Goal: Navigation & Orientation: Find specific page/section

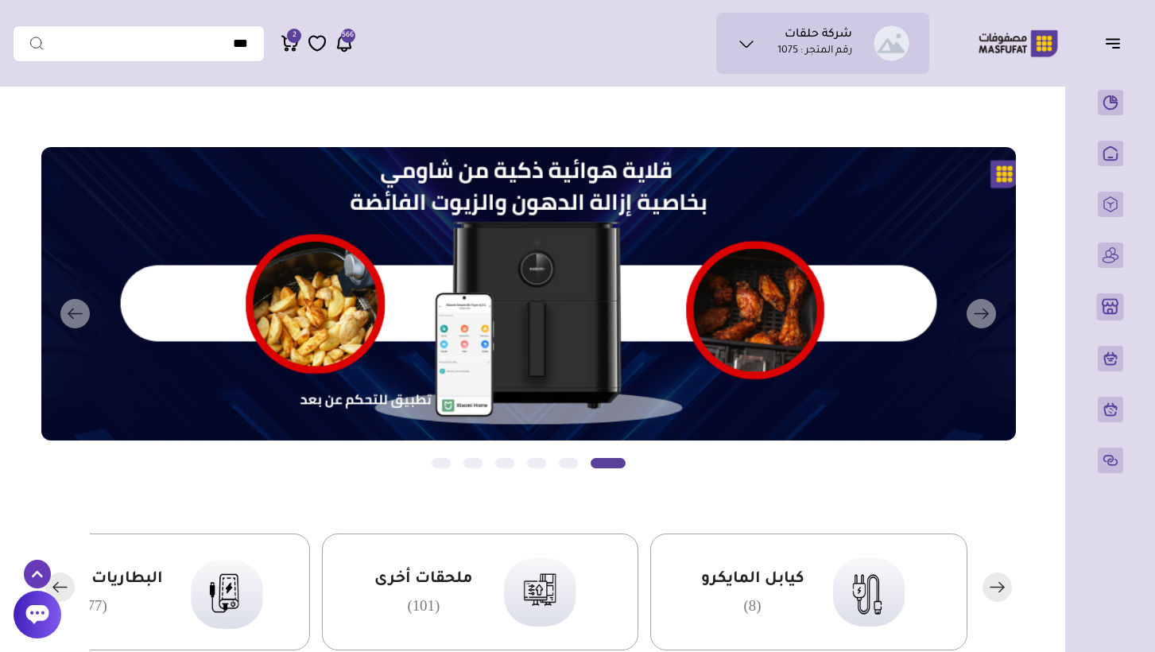
scroll to position [776, 0]
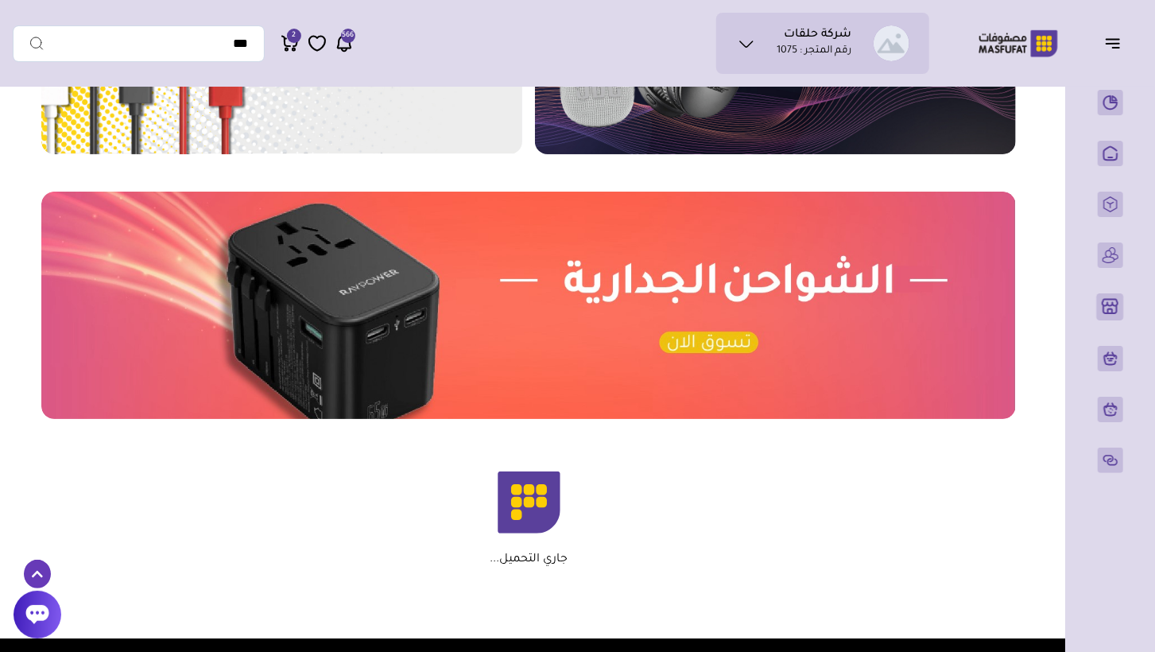
click at [1091, 268] on link "الموردين" at bounding box center [1110, 255] width 39 height 25
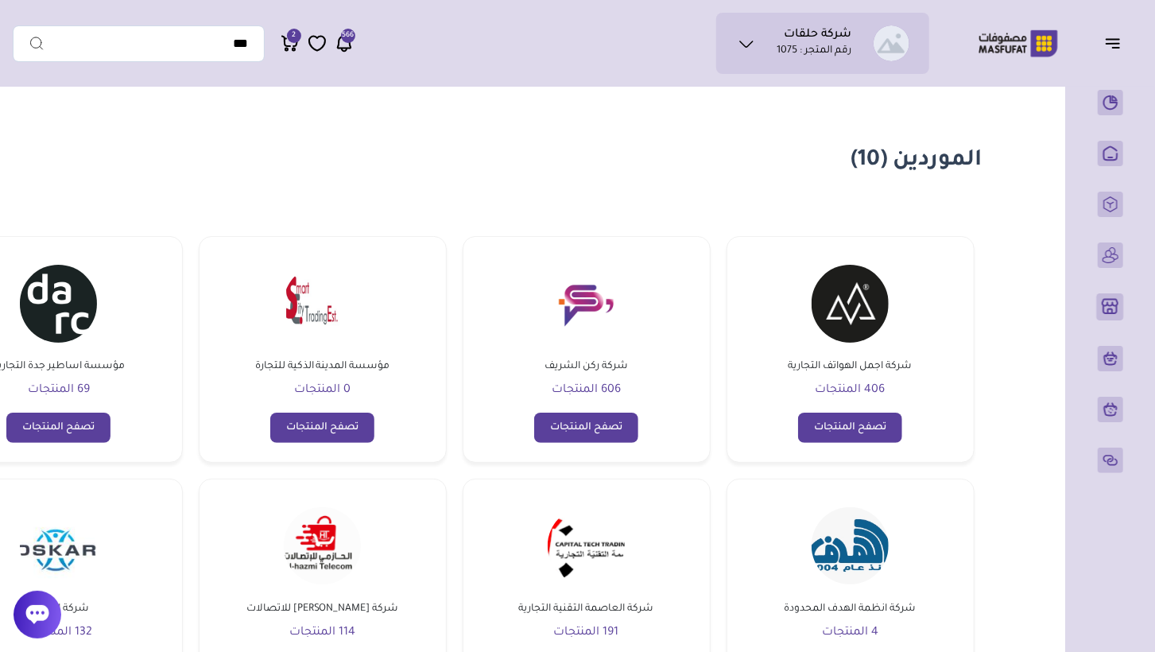
click at [838, 418] on link "تصفح المنتجات" at bounding box center [850, 428] width 104 height 30
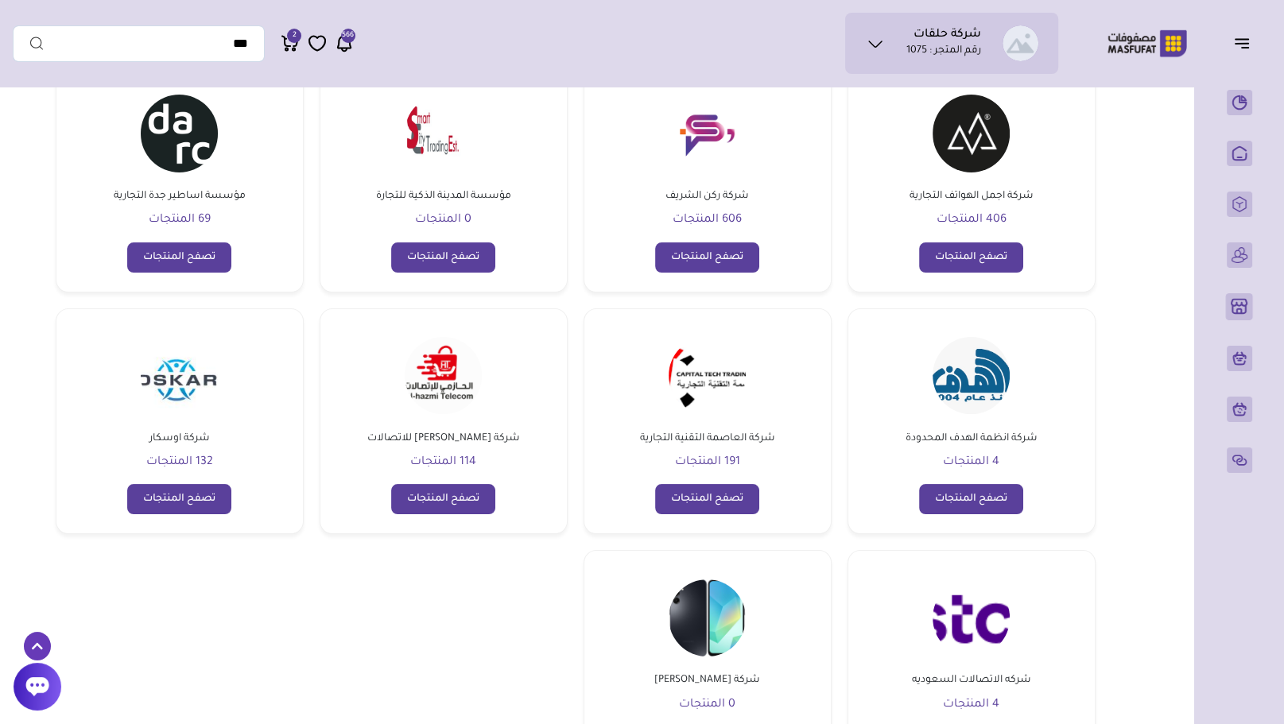
scroll to position [113, 0]
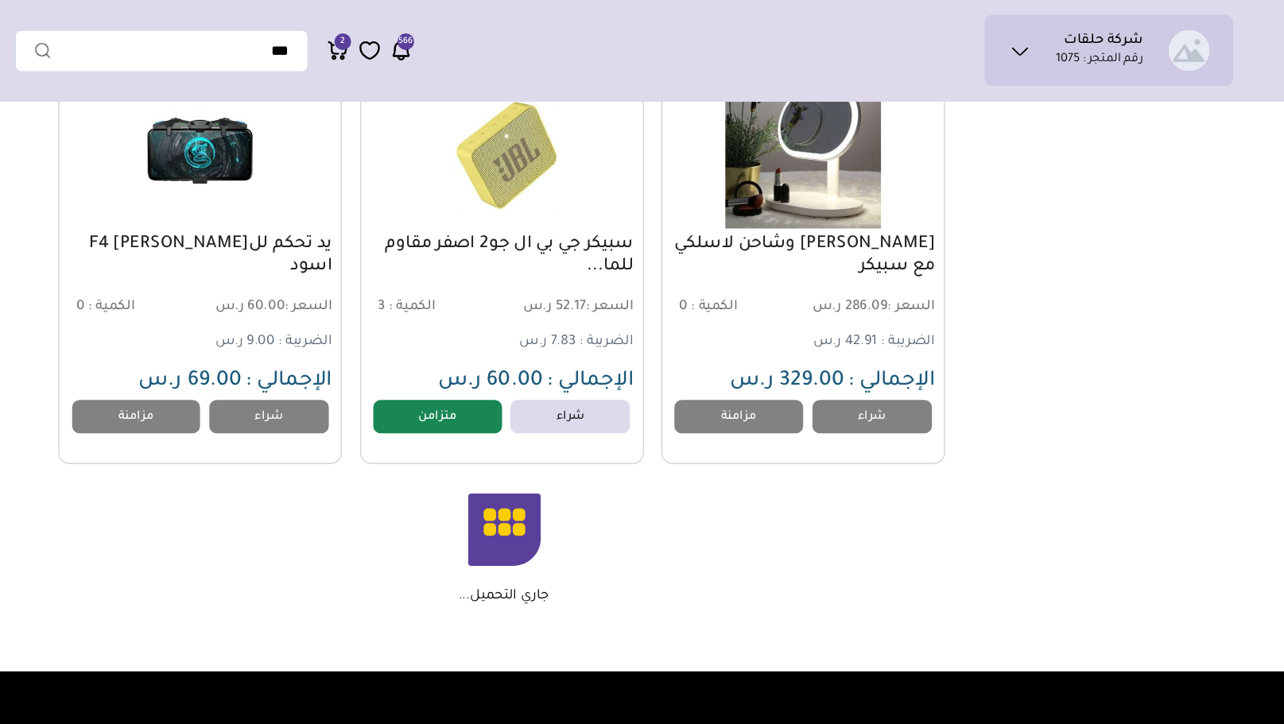
scroll to position [11636, 0]
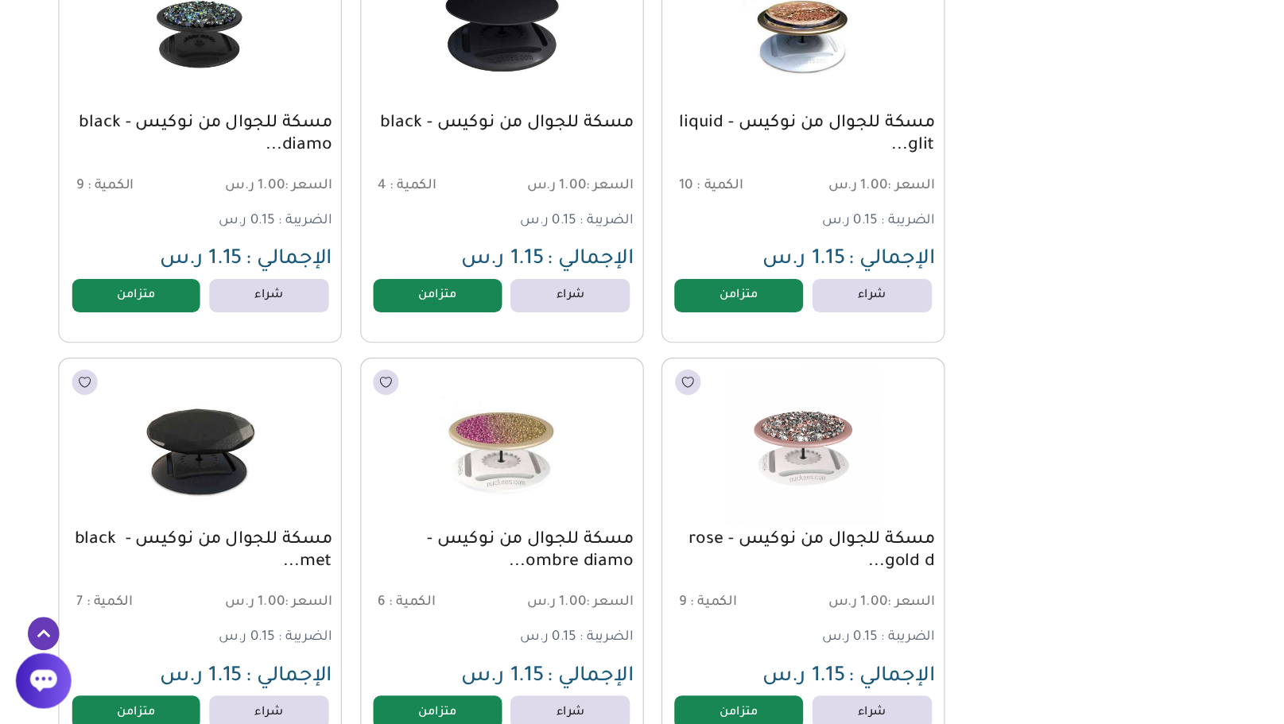
scroll to position [20374, 0]
